Goal: Task Accomplishment & Management: Manage account settings

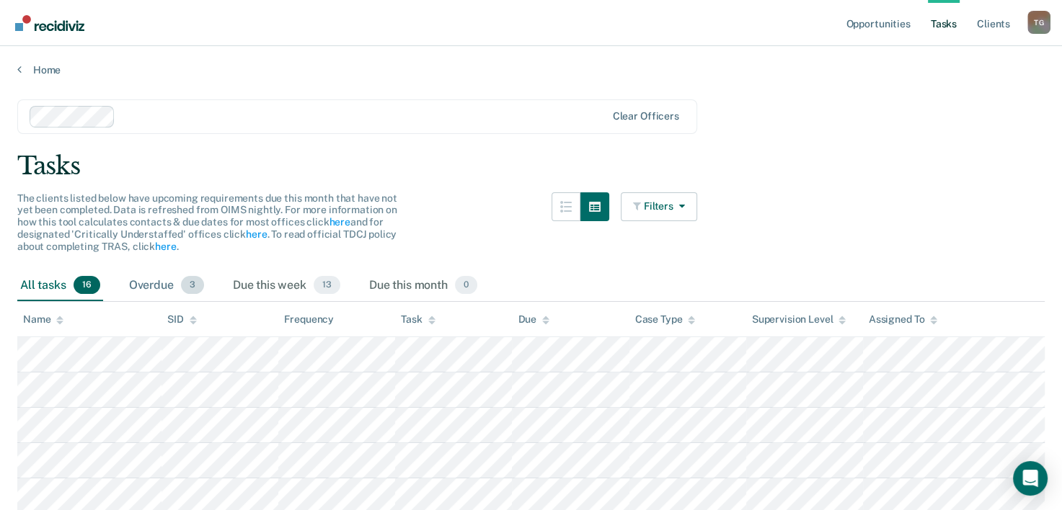
click at [186, 288] on span "3" at bounding box center [192, 285] width 23 height 19
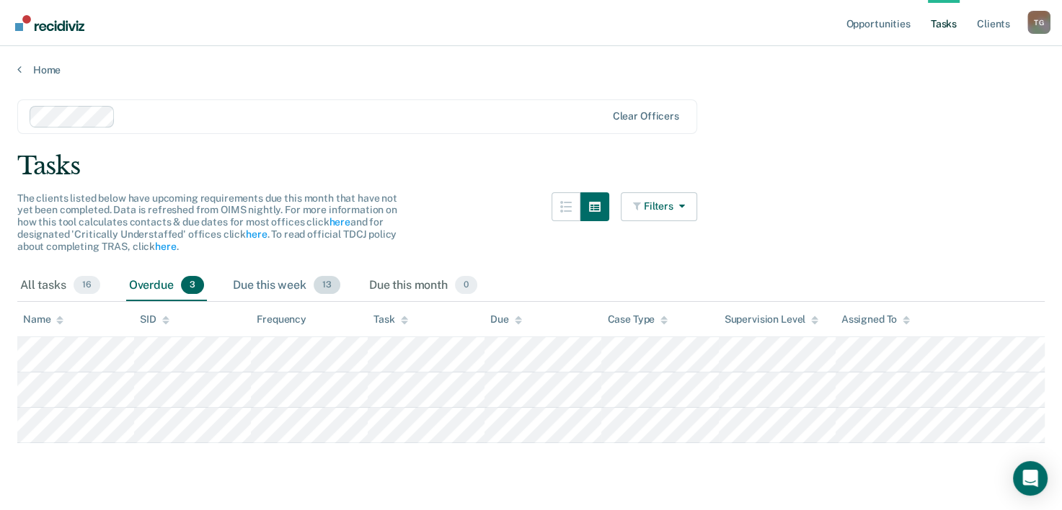
click at [326, 285] on span "13" at bounding box center [327, 285] width 27 height 19
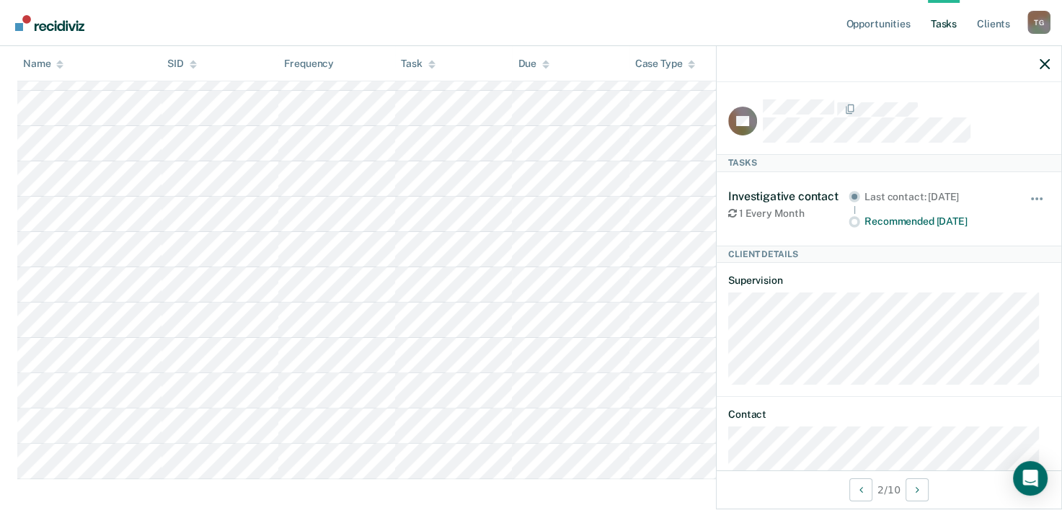
scroll to position [314, 0]
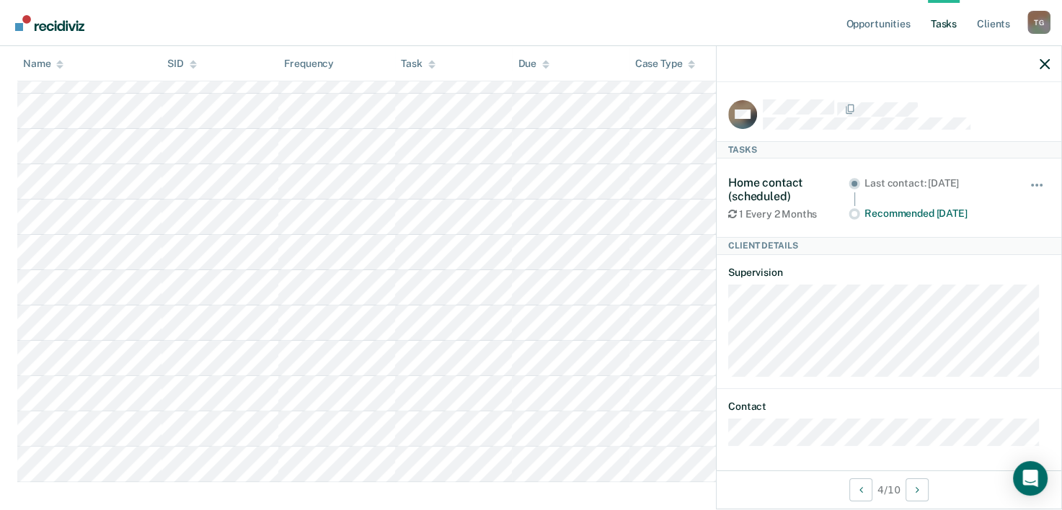
drag, startPoint x: 1033, startPoint y: 61, endPoint x: 1040, endPoint y: 74, distance: 15.5
click at [1040, 74] on div at bounding box center [888, 64] width 345 height 36
click at [1044, 71] on div at bounding box center [888, 64] width 345 height 36
click at [1044, 58] on button "button" at bounding box center [1044, 64] width 10 height 12
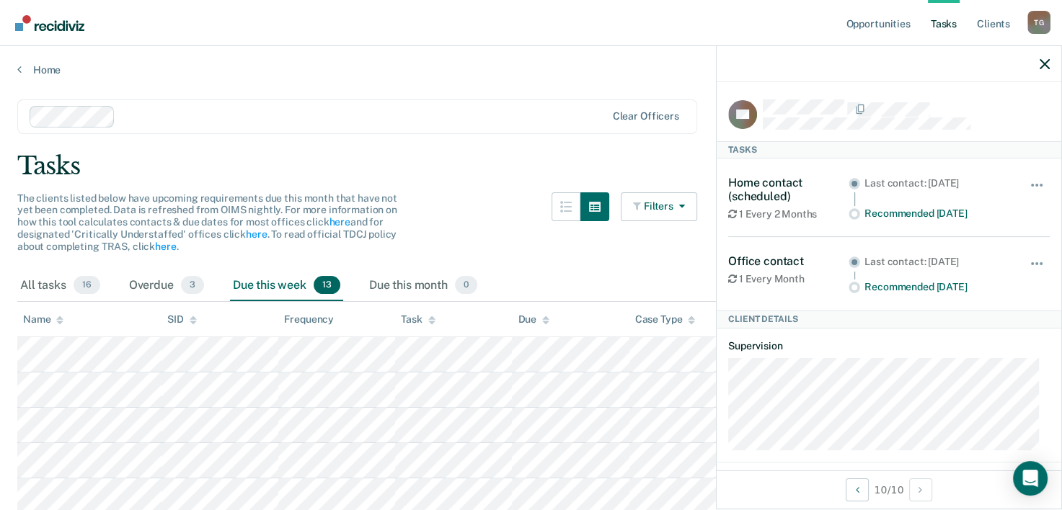
scroll to position [29, 0]
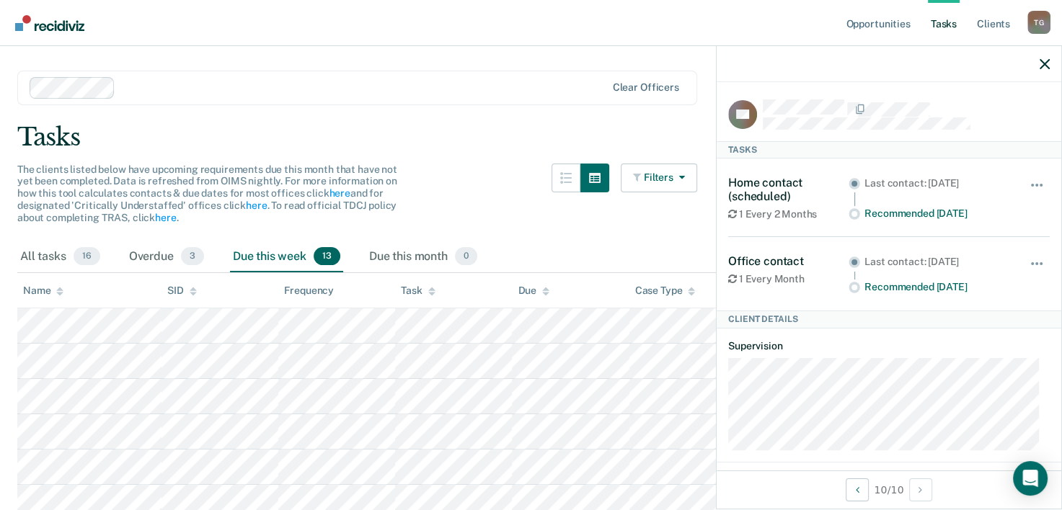
drag, startPoint x: 1046, startPoint y: 71, endPoint x: 1047, endPoint y: 59, distance: 11.6
click at [1047, 59] on div at bounding box center [888, 64] width 345 height 36
click at [1047, 59] on icon "button" at bounding box center [1044, 64] width 10 height 10
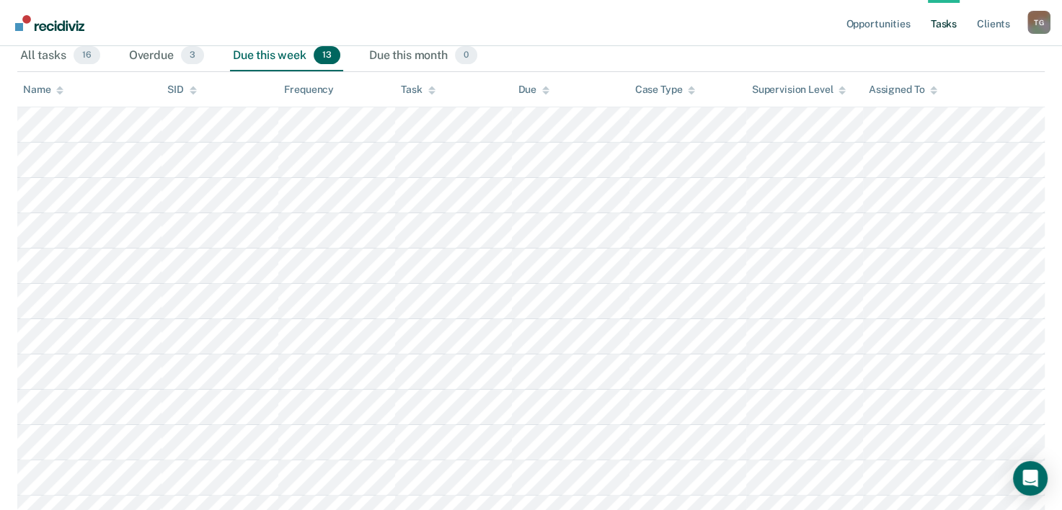
scroll to position [228, 0]
click at [153, 54] on div "Overdue 3" at bounding box center [166, 59] width 81 height 32
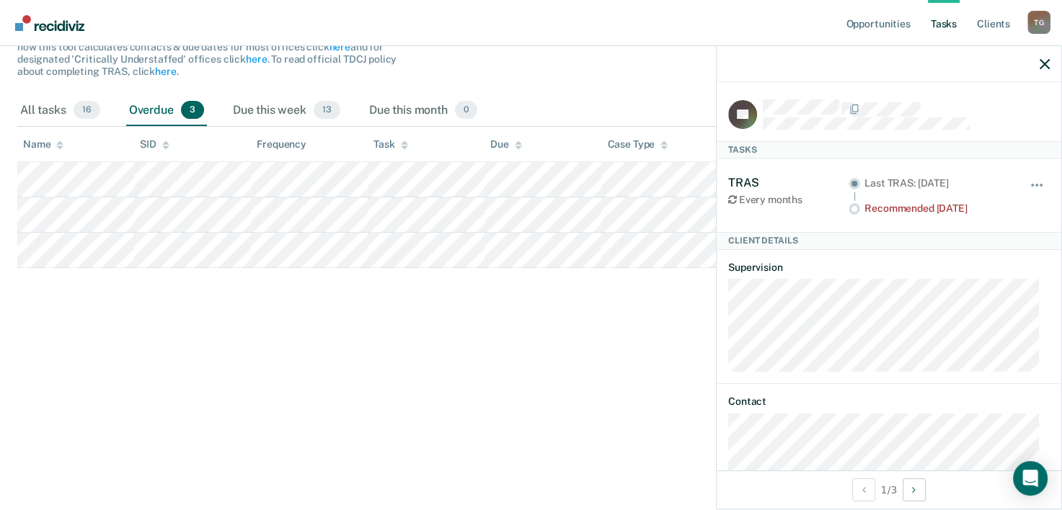
scroll to position [29, 0]
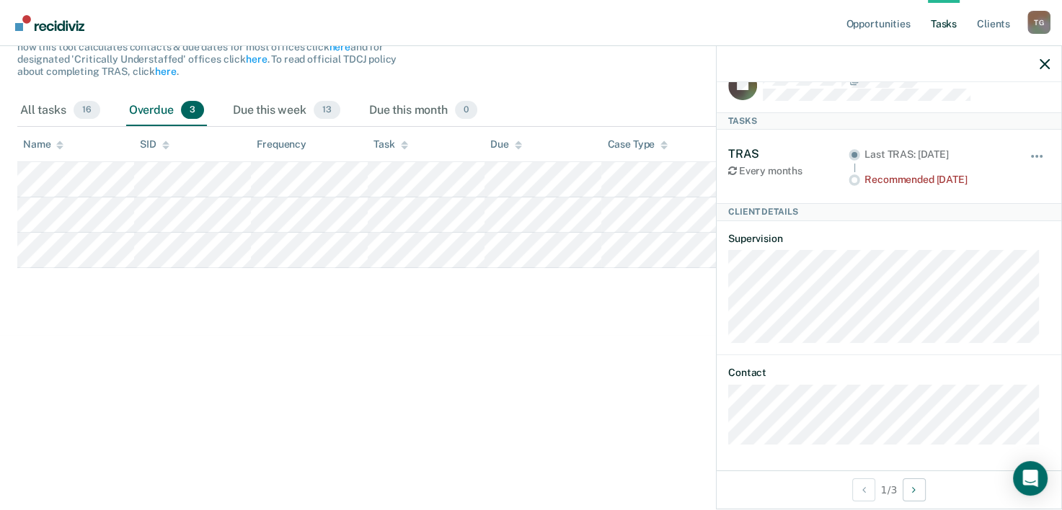
click at [480, 335] on html "Looks like you’re using Internet Explorer 11. For faster loading and a better e…" at bounding box center [531, 80] width 1062 height 510
click at [283, 335] on html "Looks like you’re using Internet Explorer 11. For faster loading and a better e…" at bounding box center [531, 80] width 1062 height 510
click at [249, 282] on main "Clear officers Tasks The clients listed below have upcoming requirements due th…" at bounding box center [531, 116] width 1062 height 430
click at [884, 32] on link "Opportunities" at bounding box center [878, 23] width 70 height 46
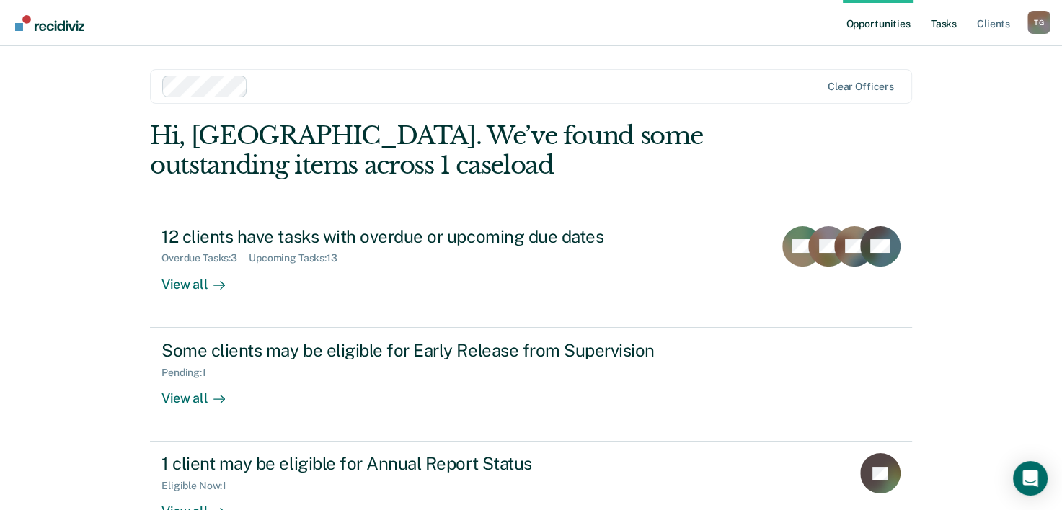
click at [941, 32] on link "Tasks" at bounding box center [944, 23] width 32 height 46
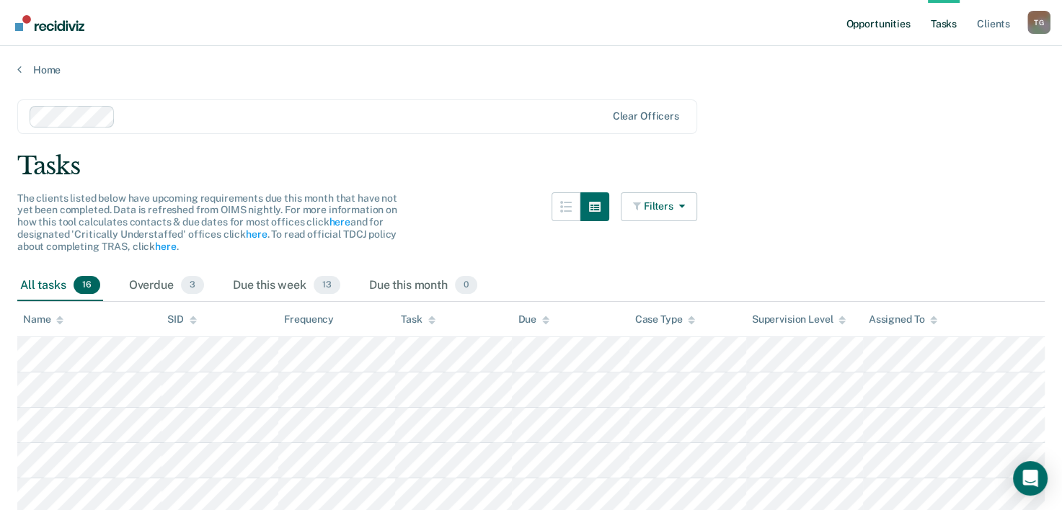
drag, startPoint x: 917, startPoint y: 28, endPoint x: 883, endPoint y: 22, distance: 34.4
click at [883, 22] on ul "Opportunities Tasks Client s" at bounding box center [935, 23] width 185 height 46
click at [883, 22] on link "Opportunities" at bounding box center [878, 23] width 70 height 46
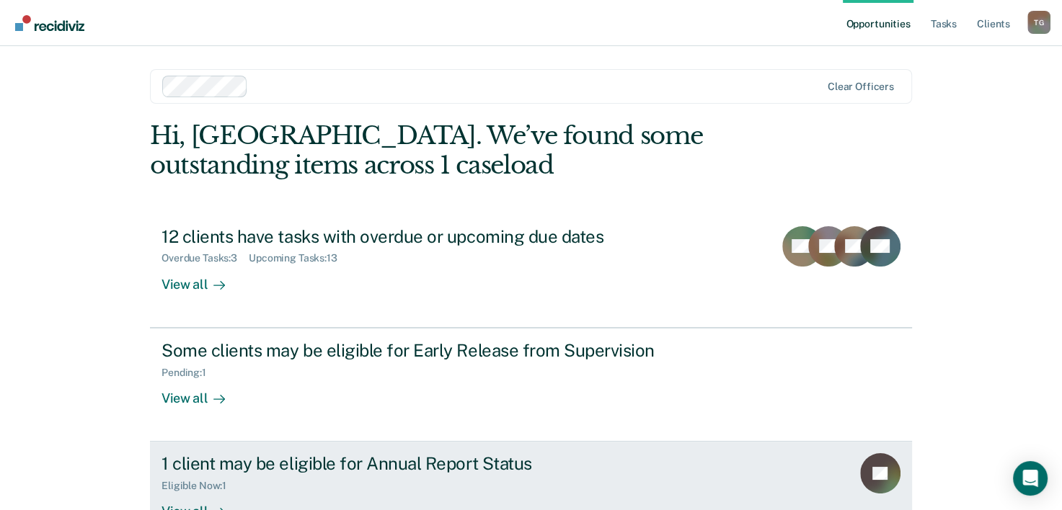
click at [271, 481] on div "Eligible Now : 1" at bounding box center [414, 483] width 506 height 18
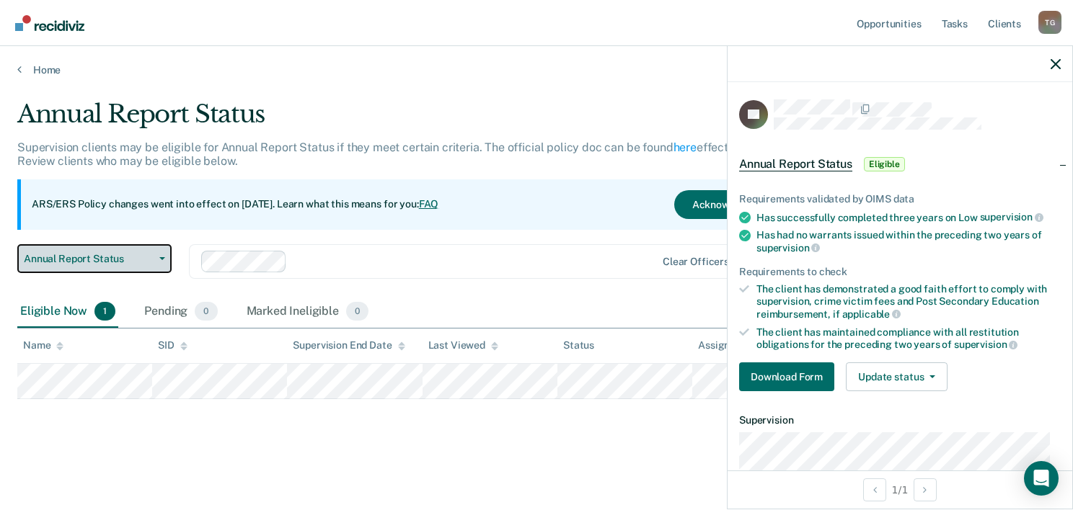
click at [138, 259] on span "Annual Report Status" at bounding box center [89, 259] width 130 height 12
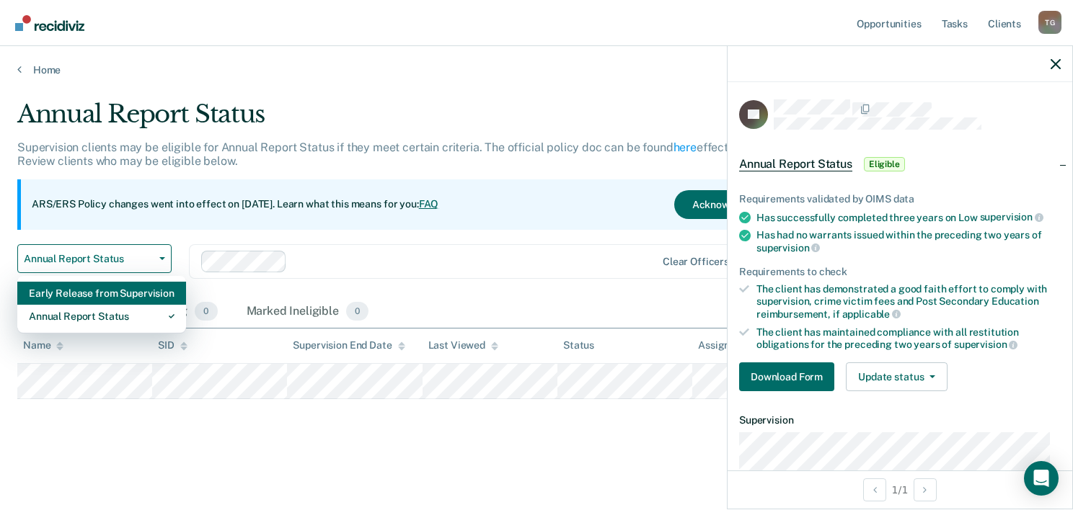
click at [130, 297] on div "Early Release from Supervision" at bounding box center [102, 293] width 146 height 23
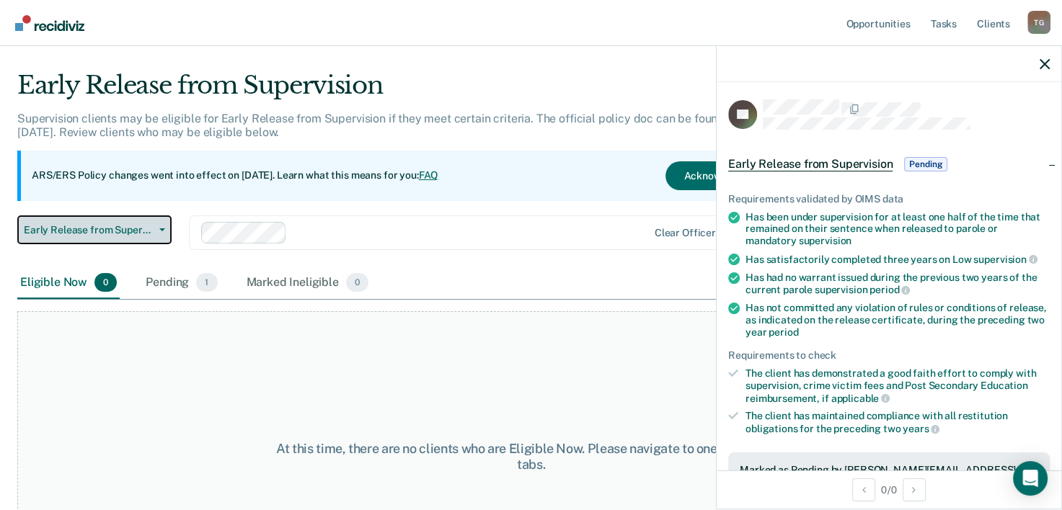
scroll to position [58, 0]
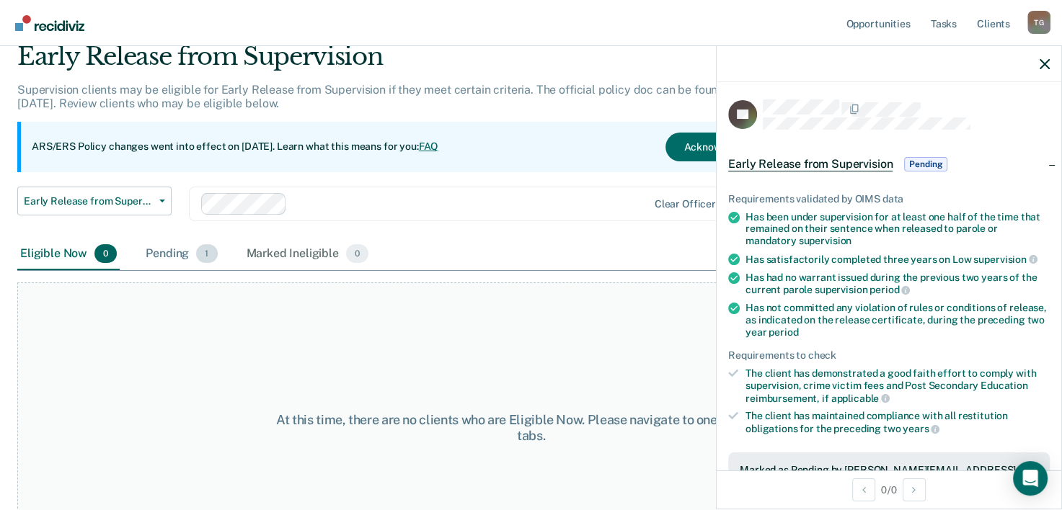
click at [191, 267] on div "Pending 1" at bounding box center [181, 255] width 77 height 32
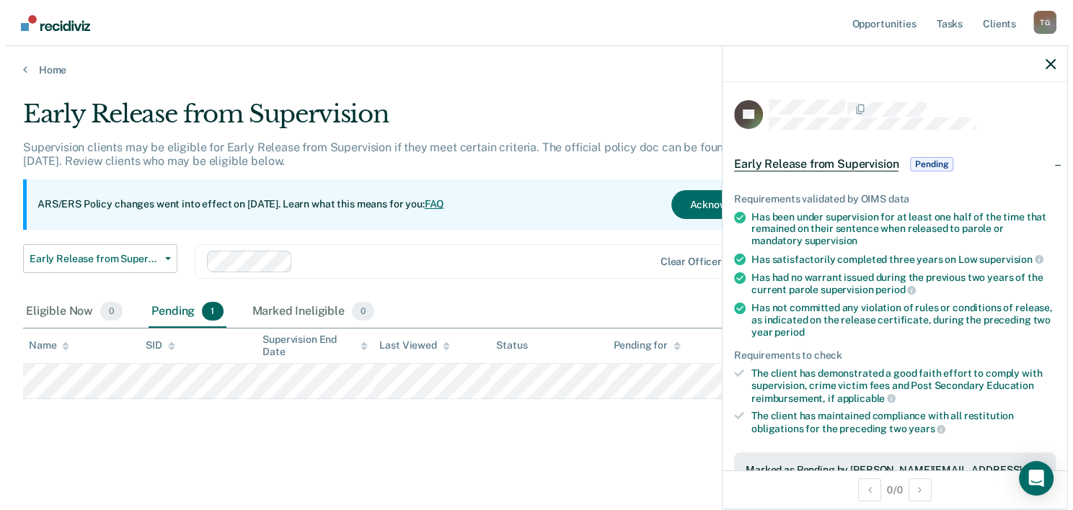
scroll to position [0, 0]
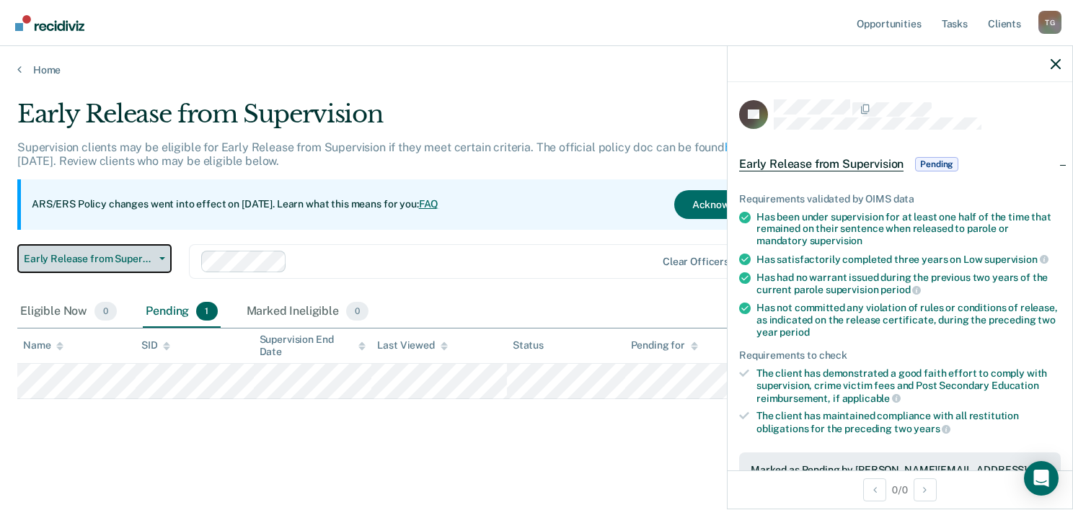
click at [84, 258] on span "Early Release from Supervision" at bounding box center [89, 259] width 130 height 12
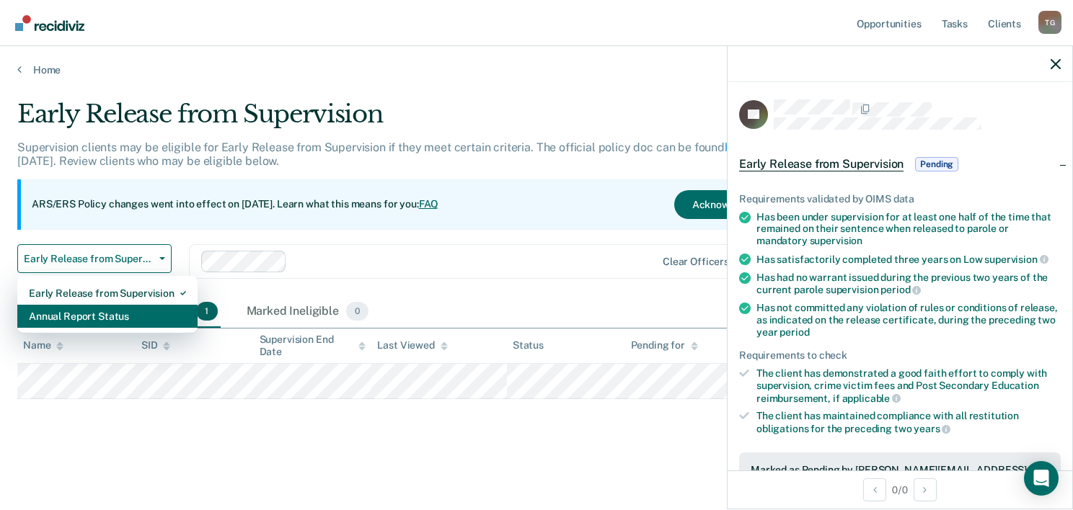
click at [84, 314] on div "Annual Report Status" at bounding box center [107, 316] width 157 height 23
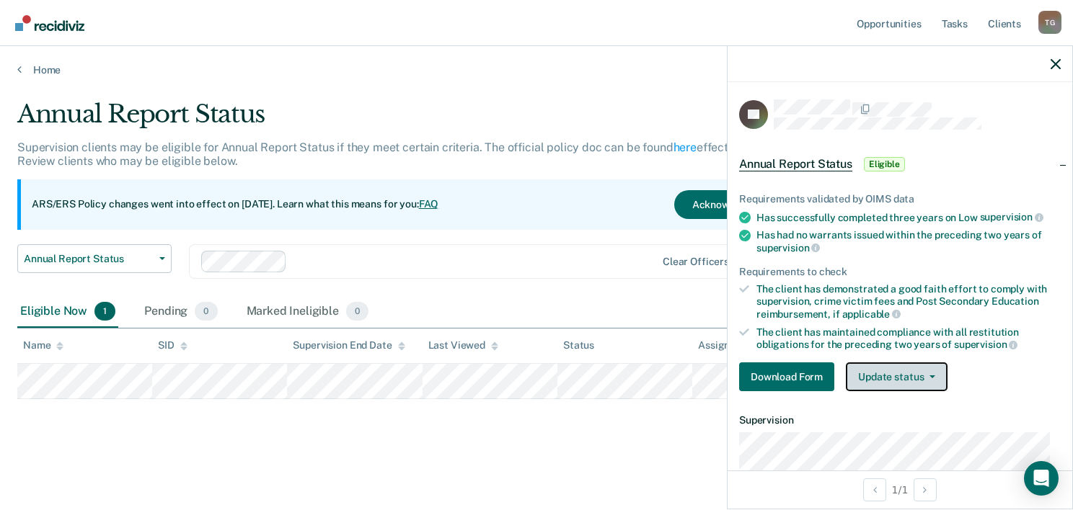
click at [928, 368] on button "Update status" at bounding box center [897, 377] width 102 height 29
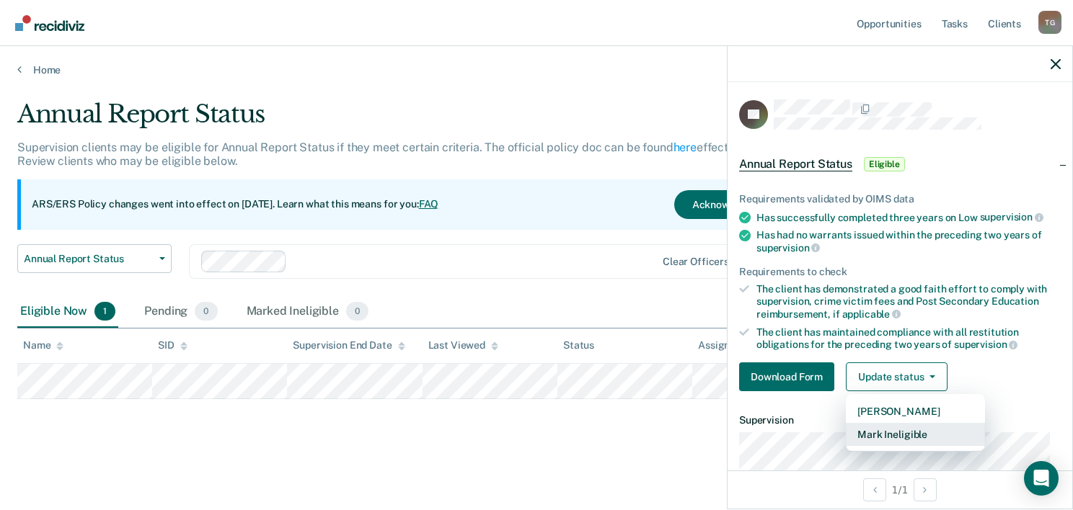
click at [911, 432] on button "Mark Ineligible" at bounding box center [915, 434] width 139 height 23
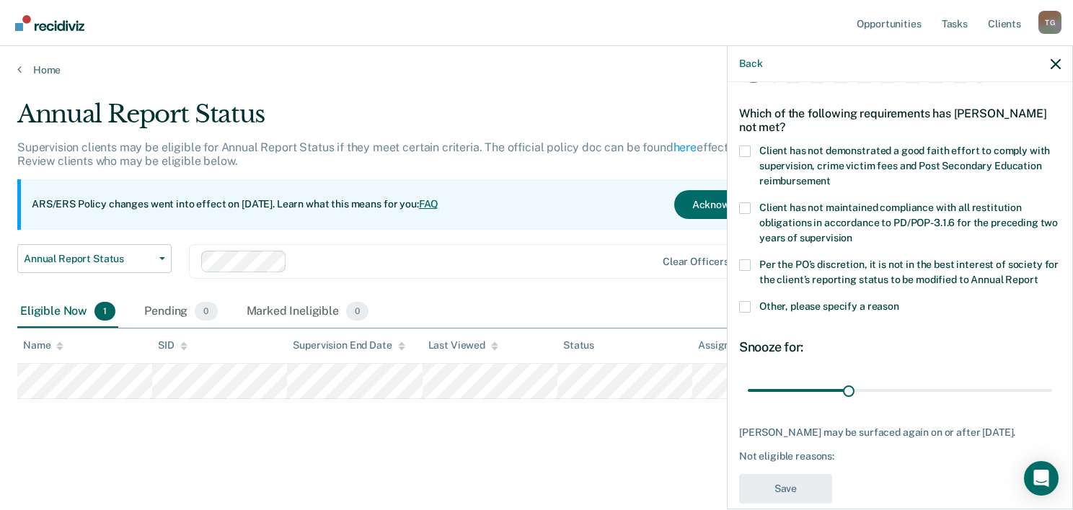
scroll to position [47, 0]
click at [744, 312] on span at bounding box center [745, 307] width 12 height 12
click at [899, 301] on input "Other, please specify a reason" at bounding box center [899, 301] width 0 height 0
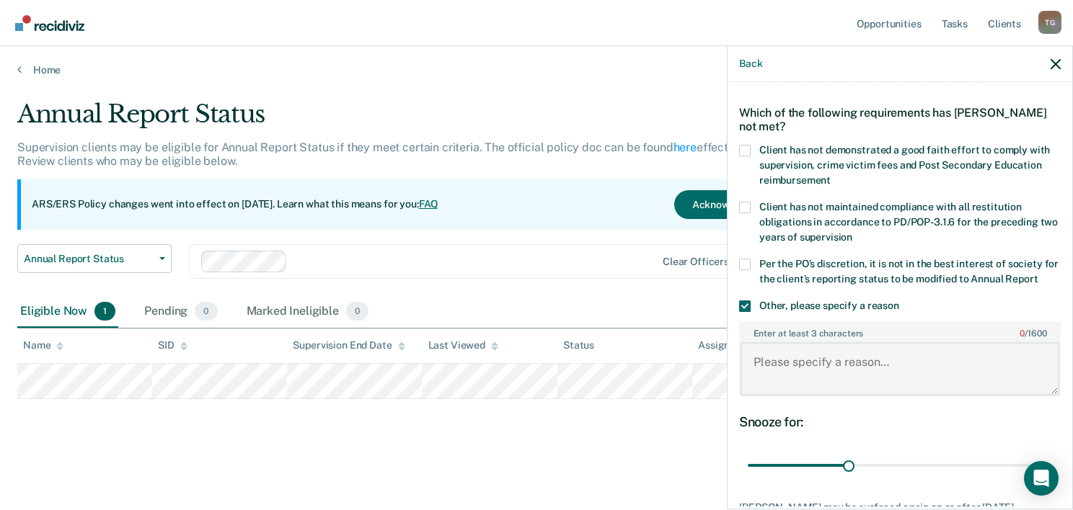
click at [824, 381] on textarea "Enter at least 3 characters 0 / 1600" at bounding box center [899, 368] width 319 height 53
type textarea "put him in for ERS"
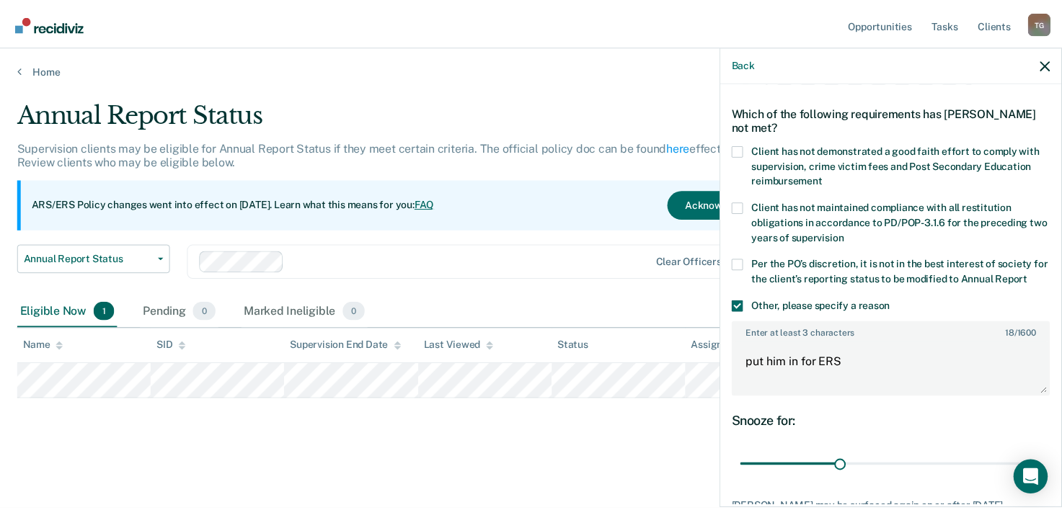
scroll to position [156, 0]
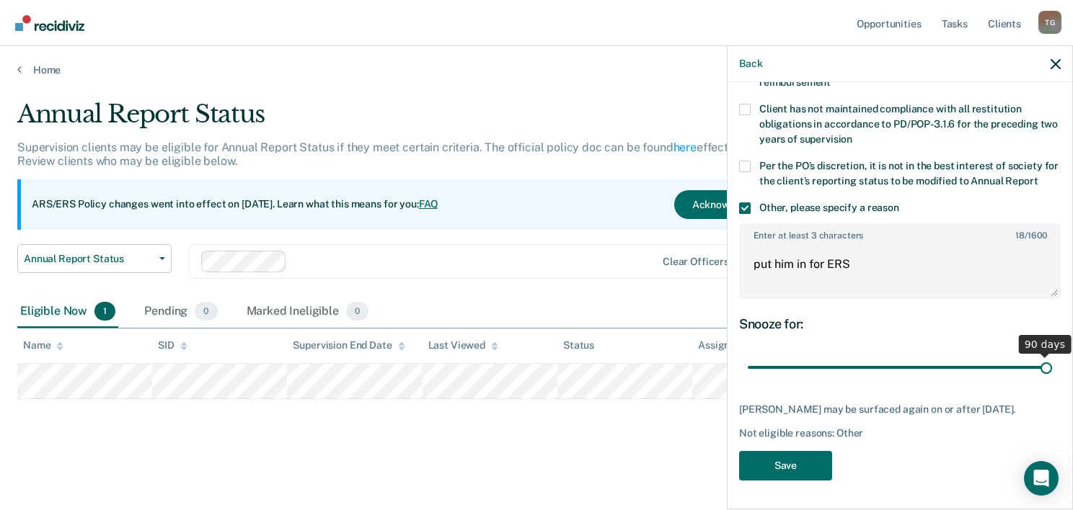
drag, startPoint x: 843, startPoint y: 367, endPoint x: 1104, endPoint y: 386, distance: 261.7
type input "90"
click at [1052, 381] on input "range" at bounding box center [899, 367] width 304 height 25
click at [803, 479] on button "Save" at bounding box center [785, 466] width 93 height 30
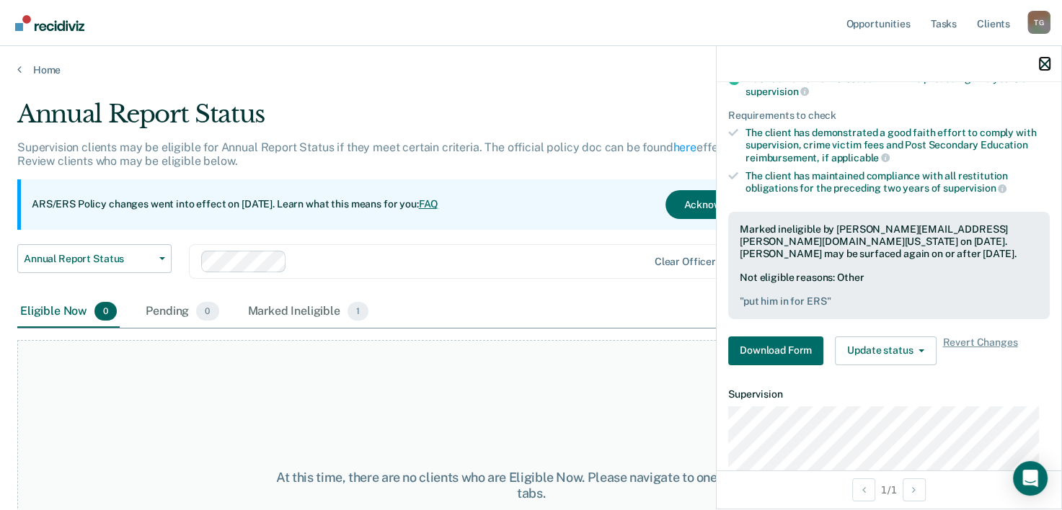
click at [1039, 62] on icon "button" at bounding box center [1044, 64] width 10 height 10
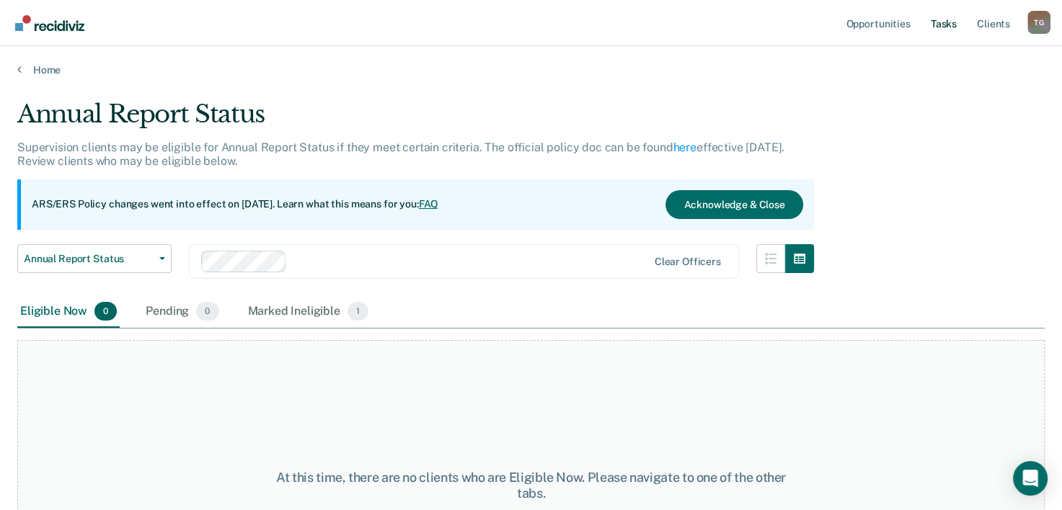
click at [943, 17] on link "Tasks" at bounding box center [944, 23] width 32 height 46
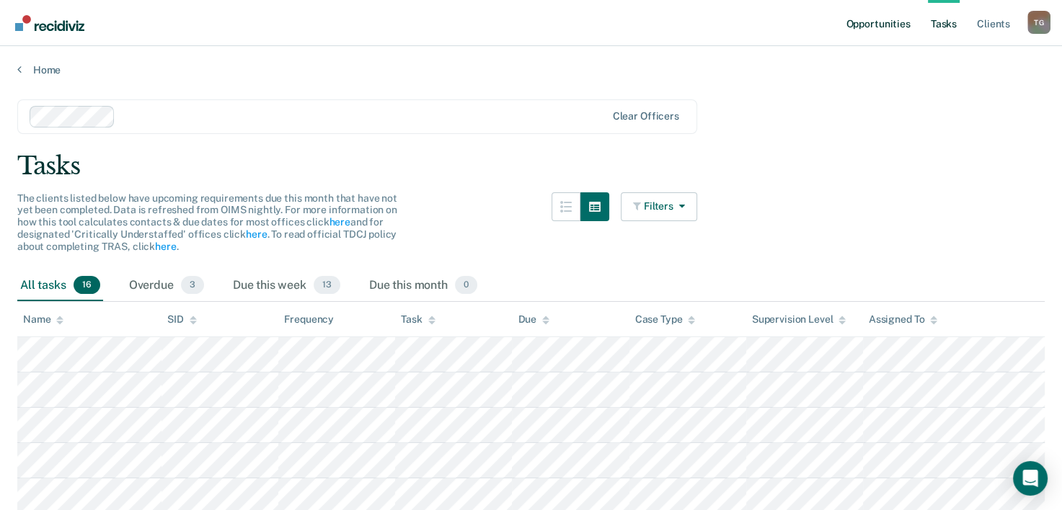
click at [865, 17] on link "Opportunities" at bounding box center [878, 23] width 70 height 46
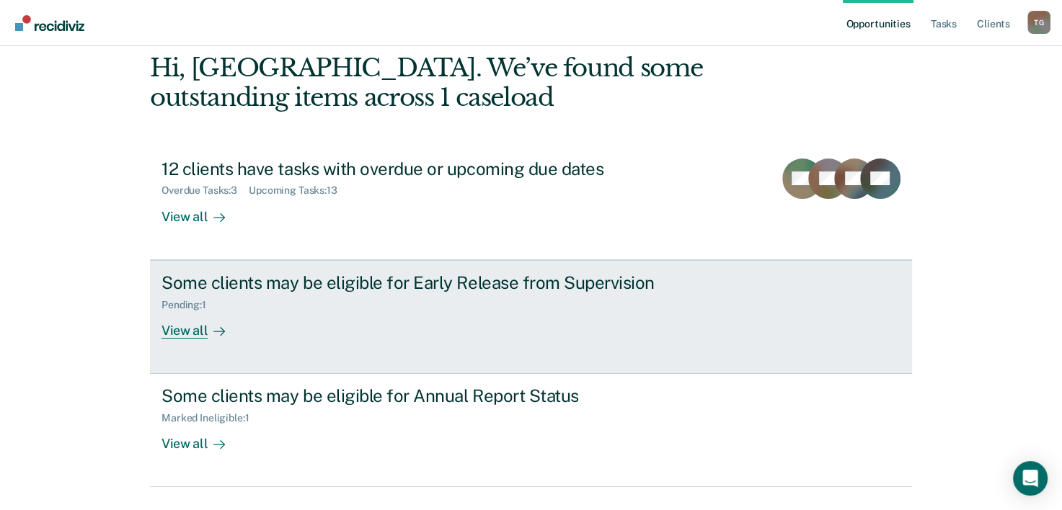
scroll to position [102, 0]
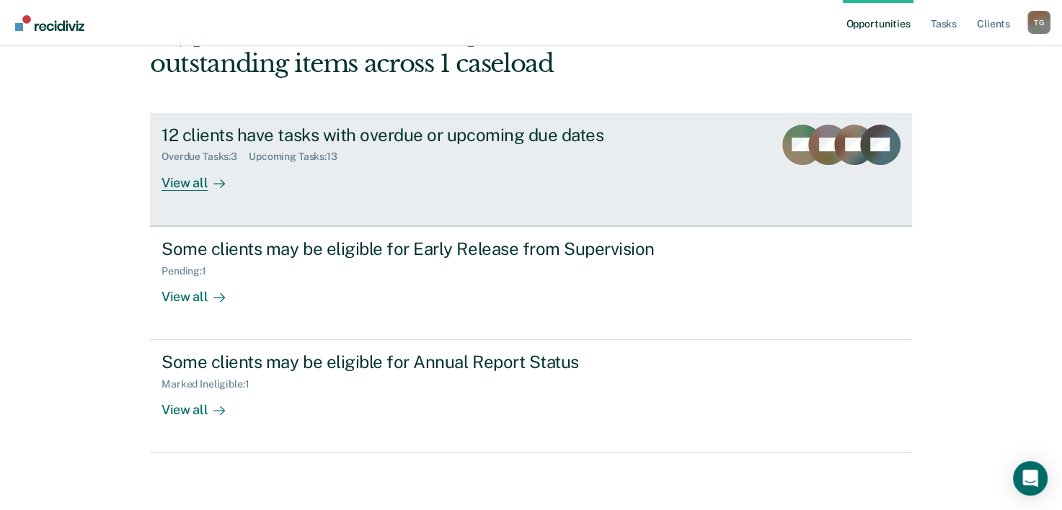
click at [196, 185] on div "View all" at bounding box center [201, 177] width 81 height 28
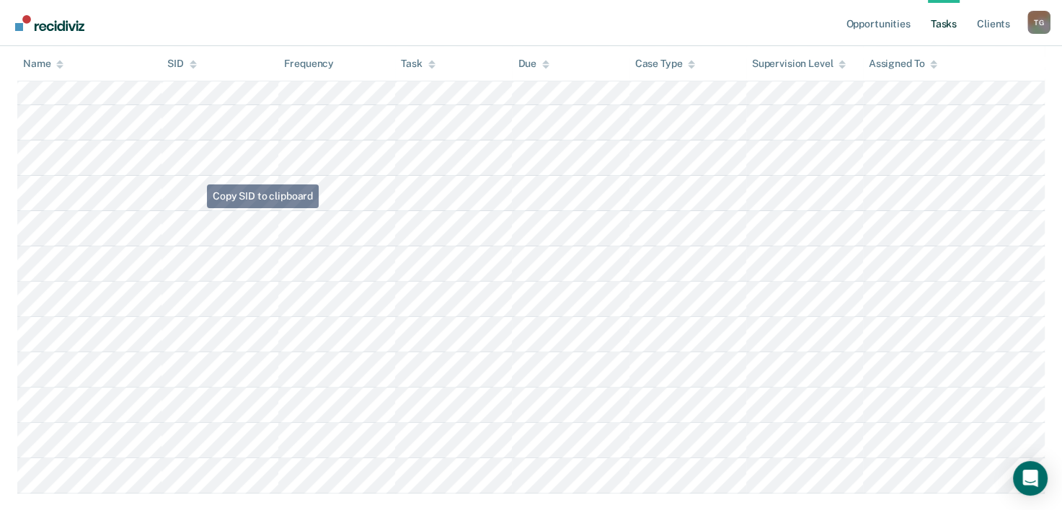
scroll to position [448, 0]
